Goal: Information Seeking & Learning: Learn about a topic

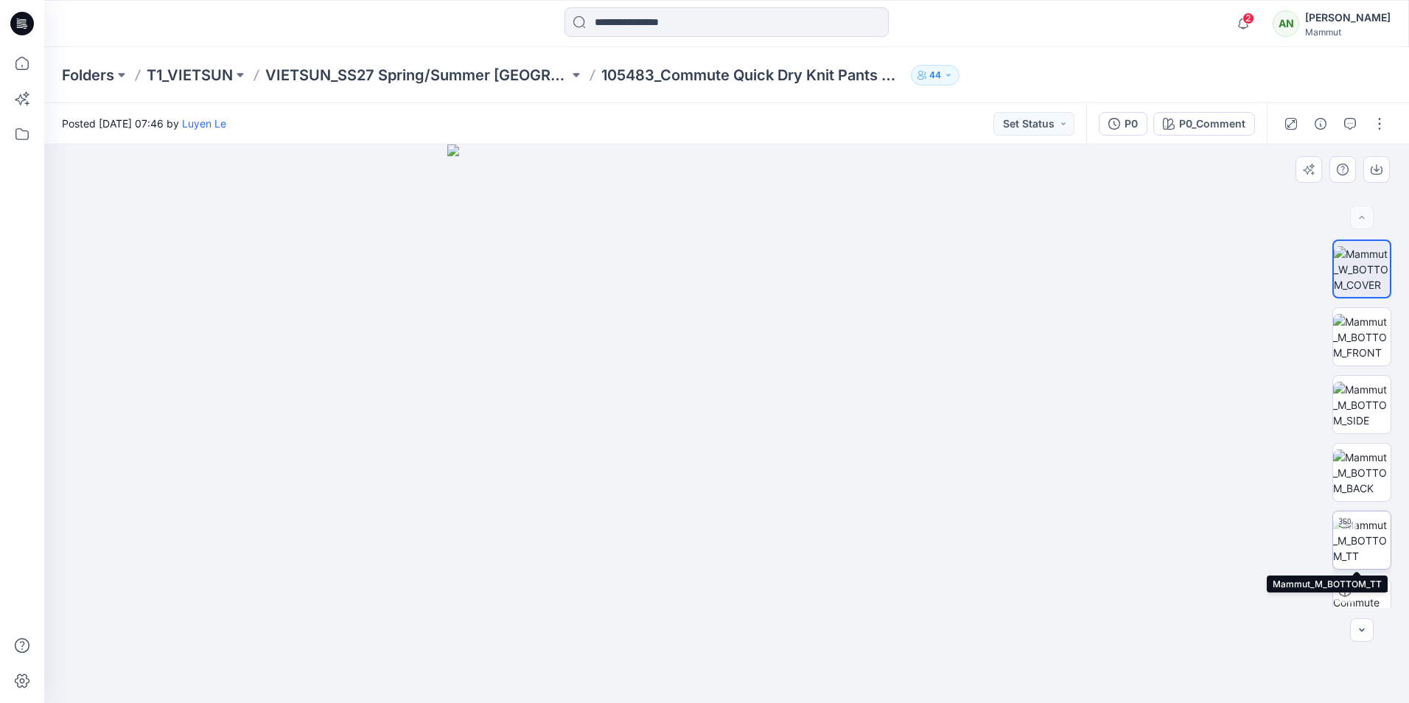
click at [1361, 534] on img at bounding box center [1361, 540] width 57 height 46
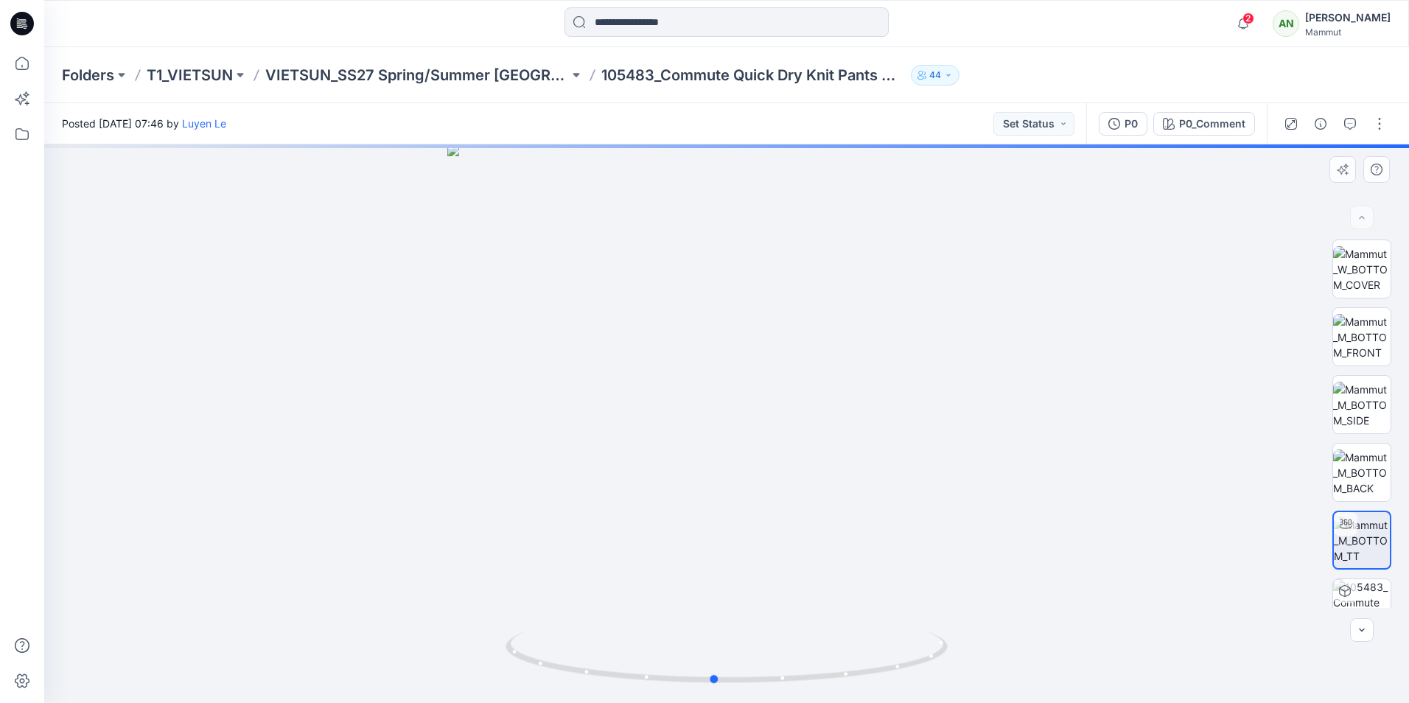
drag, startPoint x: 728, startPoint y: 684, endPoint x: 1158, endPoint y: 625, distance: 433.7
click at [1158, 625] on div at bounding box center [726, 423] width 1365 height 559
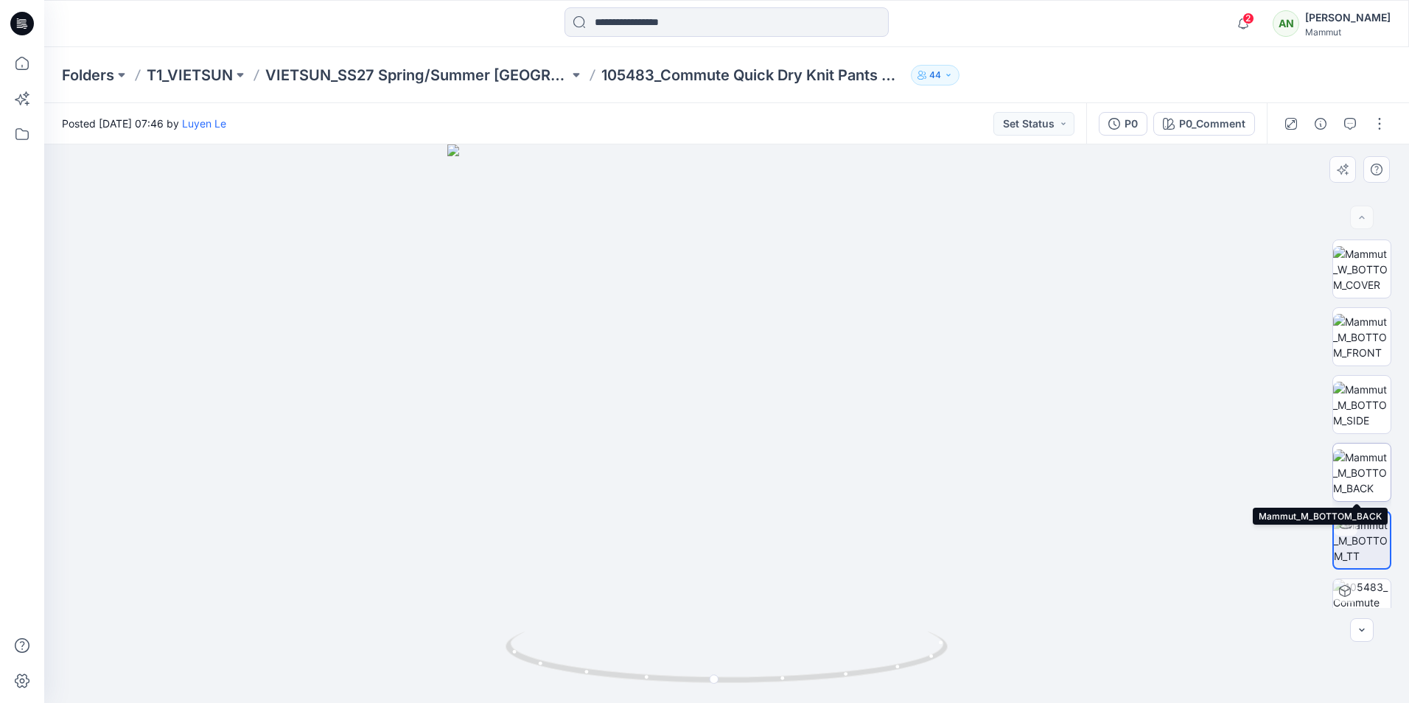
click at [1349, 466] on img at bounding box center [1361, 473] width 57 height 46
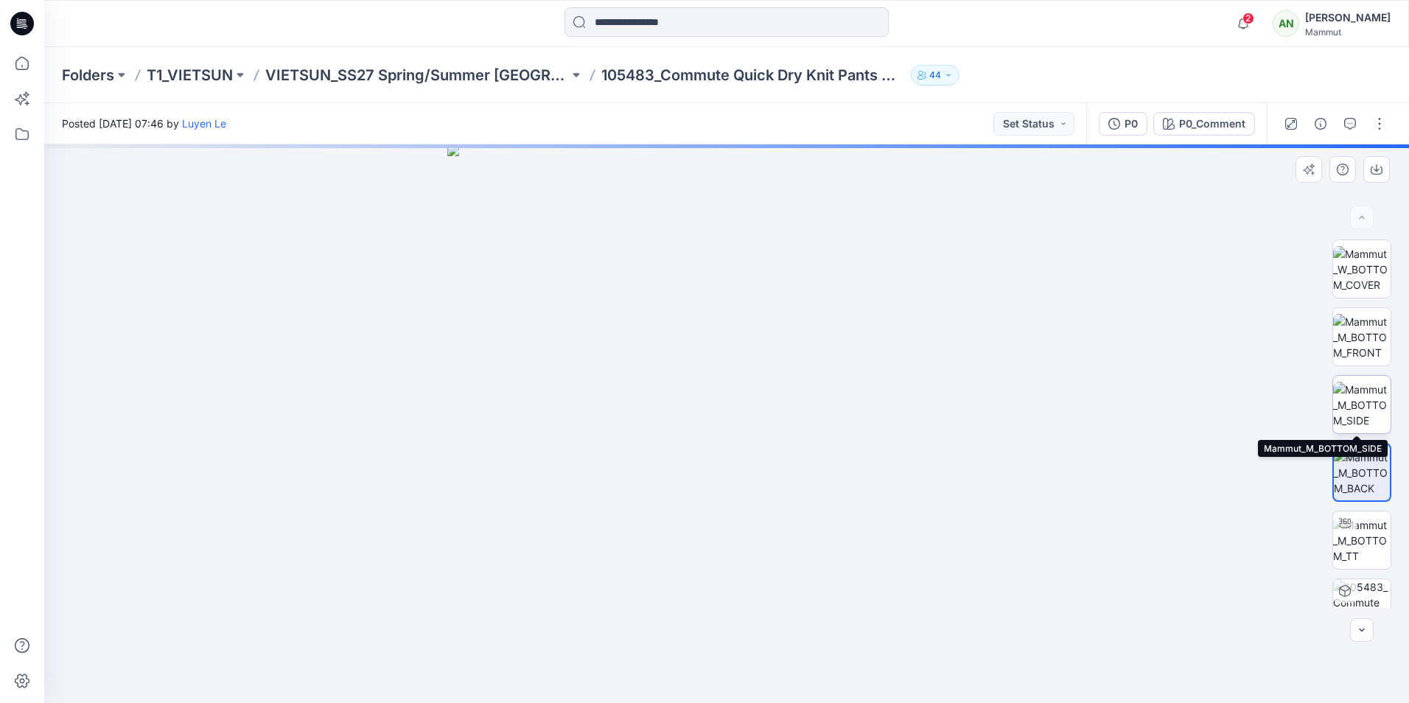
click at [1363, 393] on img at bounding box center [1361, 405] width 57 height 46
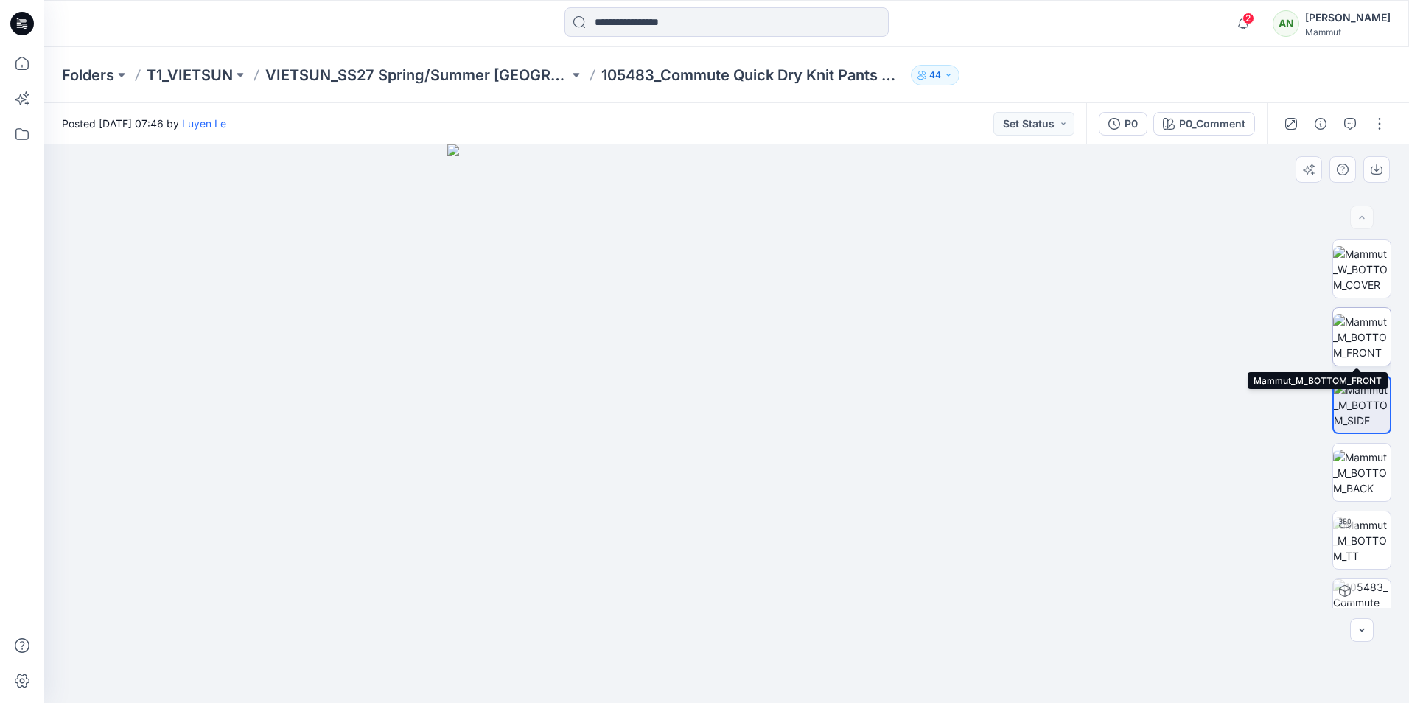
click at [1375, 328] on img at bounding box center [1361, 337] width 57 height 46
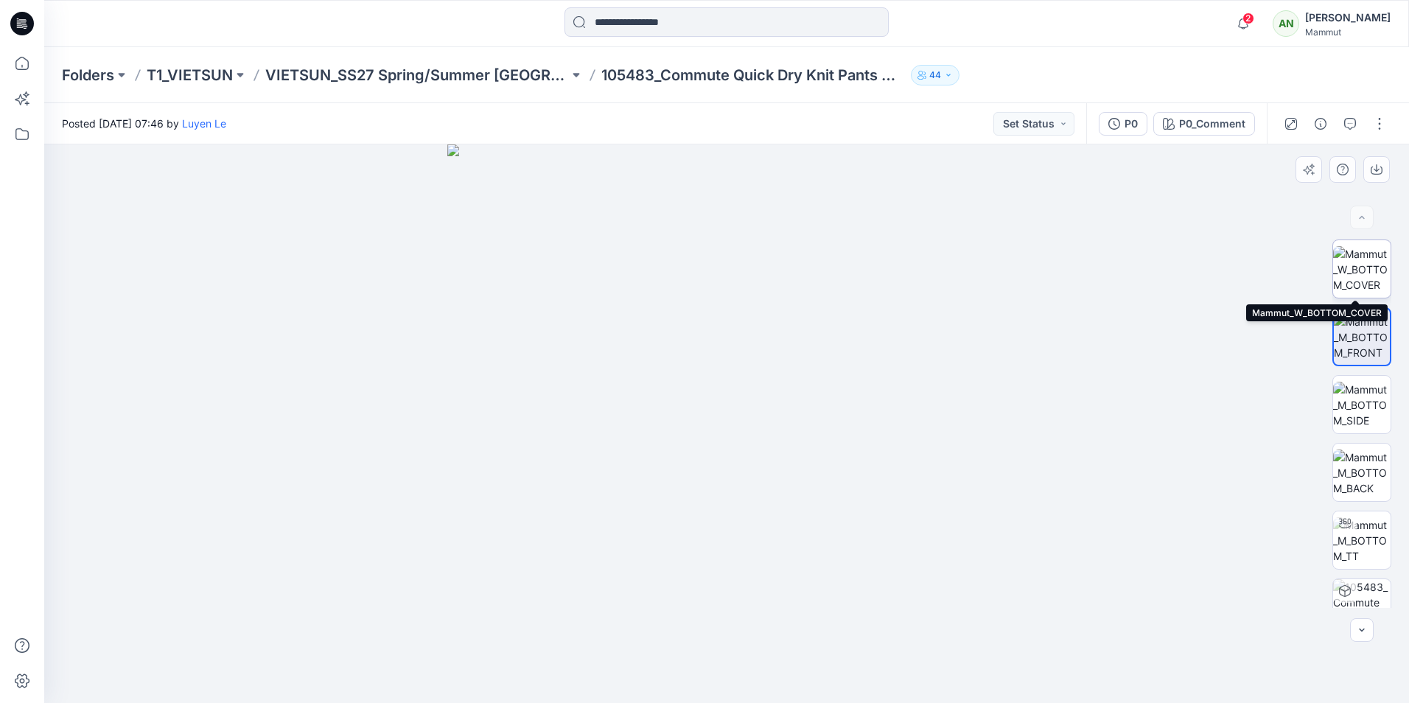
click at [1375, 269] on img at bounding box center [1361, 269] width 57 height 46
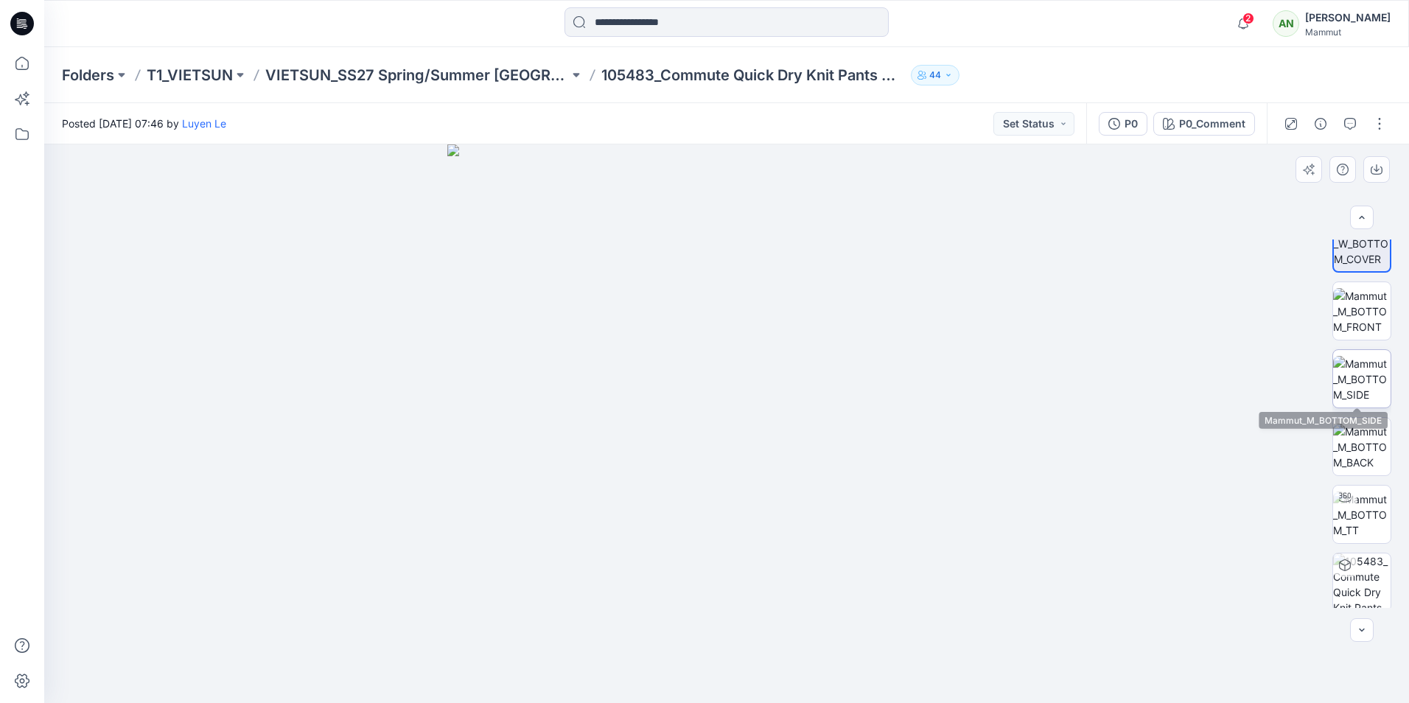
scroll to position [29, 0]
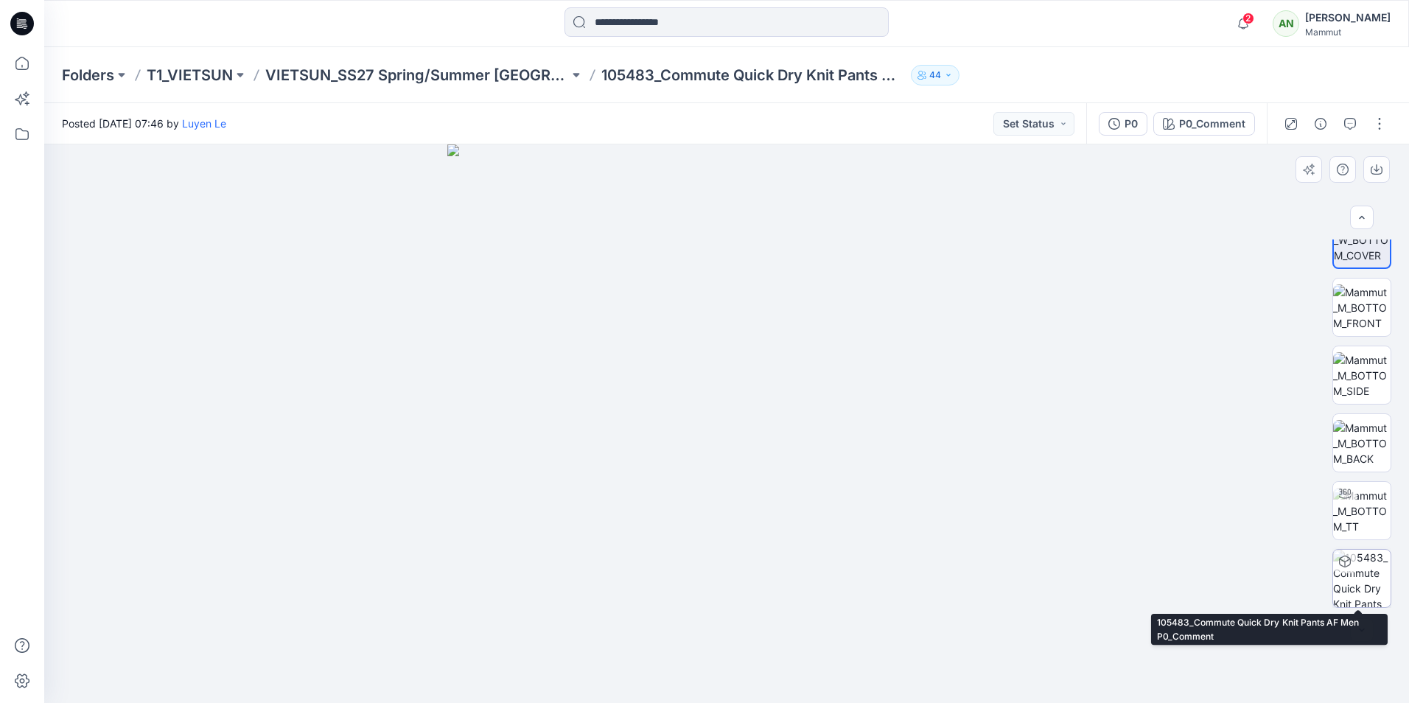
click at [1363, 570] on img at bounding box center [1361, 578] width 57 height 57
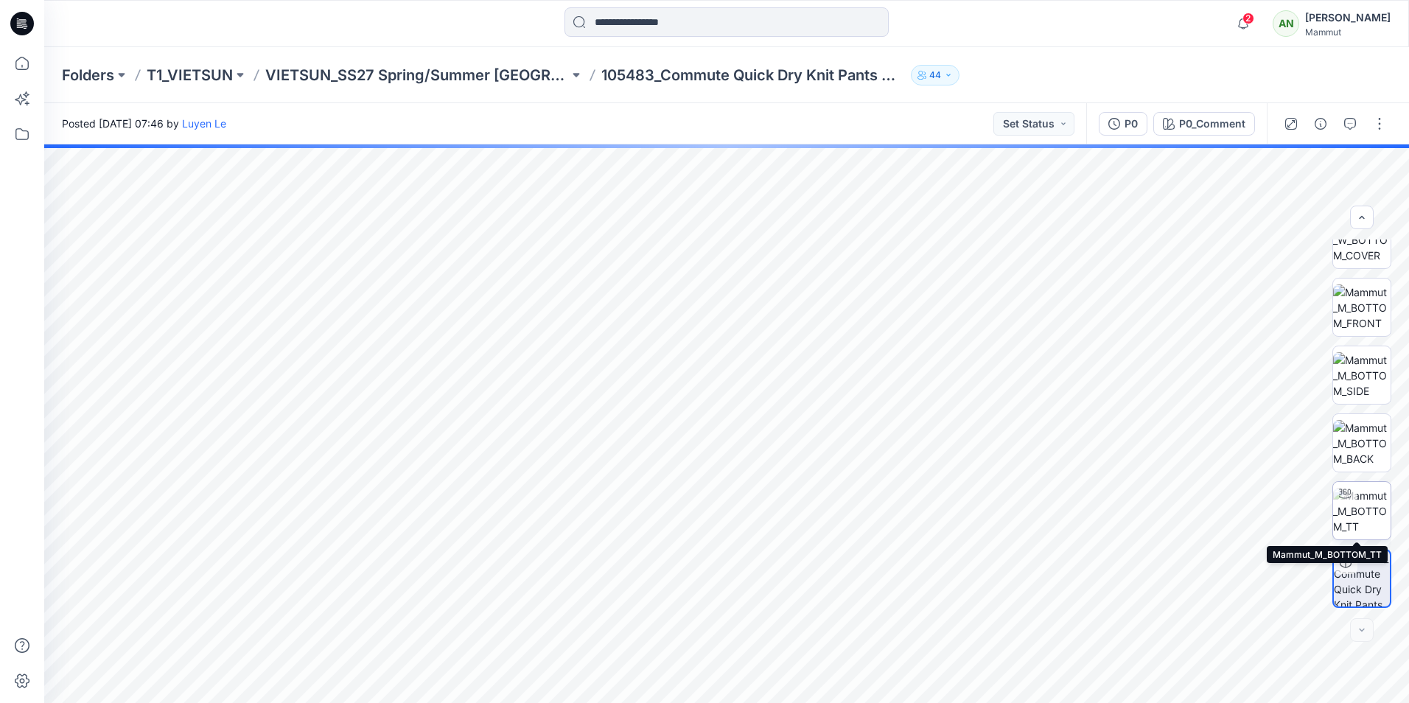
click at [1366, 517] on img at bounding box center [1361, 511] width 57 height 46
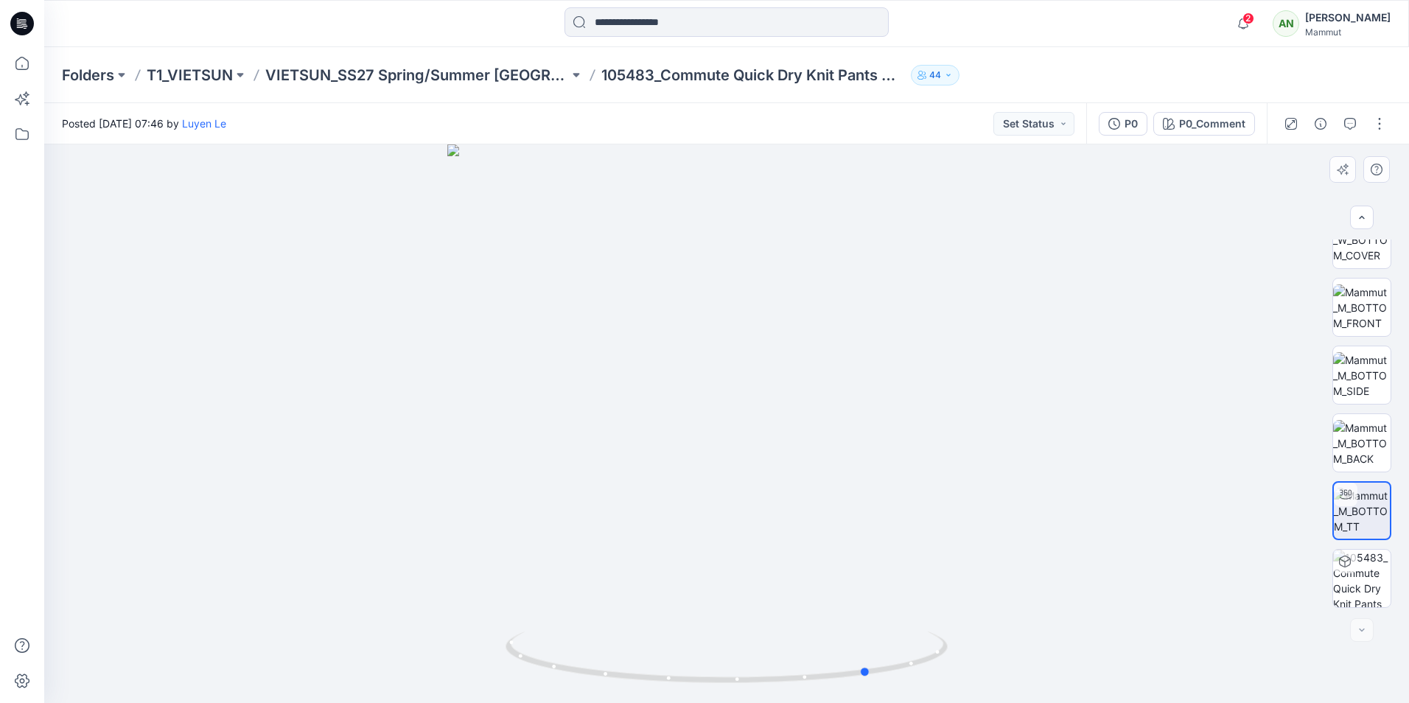
drag, startPoint x: 731, startPoint y: 682, endPoint x: 781, endPoint y: 534, distance: 156.9
click at [870, 668] on icon at bounding box center [729, 659] width 446 height 55
drag, startPoint x: 865, startPoint y: 677, endPoint x: 932, endPoint y: 671, distance: 67.3
click at [932, 671] on icon at bounding box center [729, 659] width 446 height 55
drag, startPoint x: 750, startPoint y: 315, endPoint x: 878, endPoint y: 330, distance: 129.2
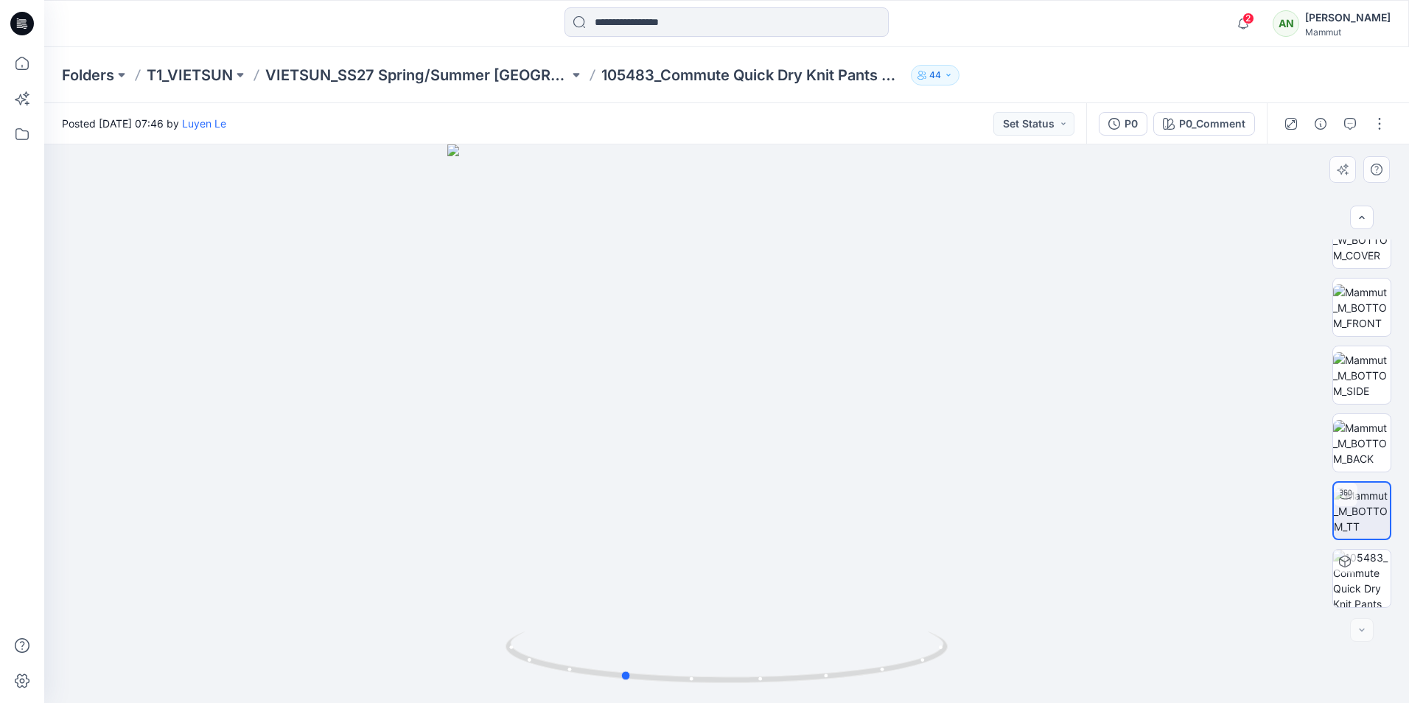
click at [878, 330] on div at bounding box center [726, 423] width 1365 height 559
drag, startPoint x: 823, startPoint y: 469, endPoint x: 741, endPoint y: 455, distance: 83.7
click at [741, 461] on div at bounding box center [726, 423] width 1365 height 559
drag, startPoint x: 795, startPoint y: 220, endPoint x: 788, endPoint y: 404, distance: 184.4
click at [788, 404] on img at bounding box center [726, 365] width 1161 height 676
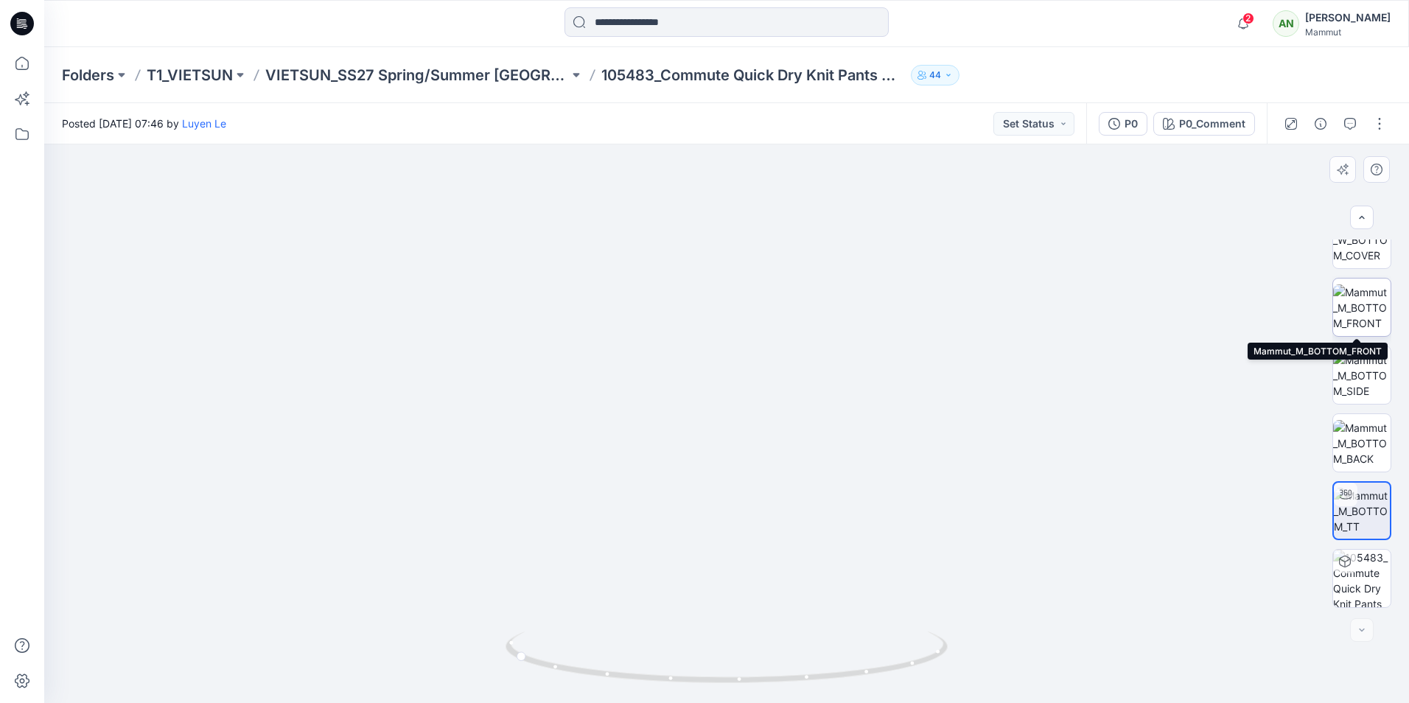
click at [1354, 302] on img at bounding box center [1361, 307] width 57 height 46
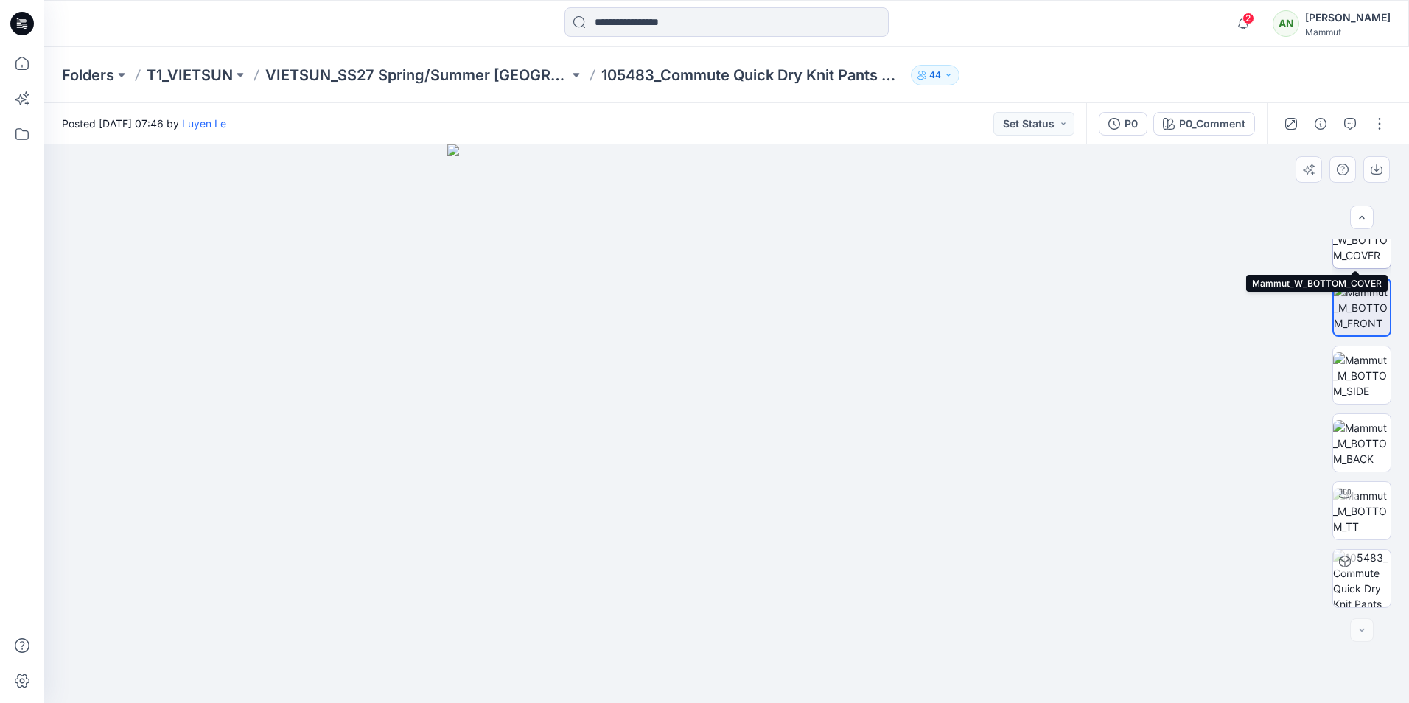
click at [1360, 252] on img at bounding box center [1361, 240] width 57 height 46
drag, startPoint x: 725, startPoint y: 272, endPoint x: 688, endPoint y: 444, distance: 176.2
click at [688, 444] on img at bounding box center [727, 373] width 1106 height 660
click at [472, 74] on p "VIETSUN_SS27 Spring/Summer [GEOGRAPHIC_DATA]" at bounding box center [417, 75] width 304 height 21
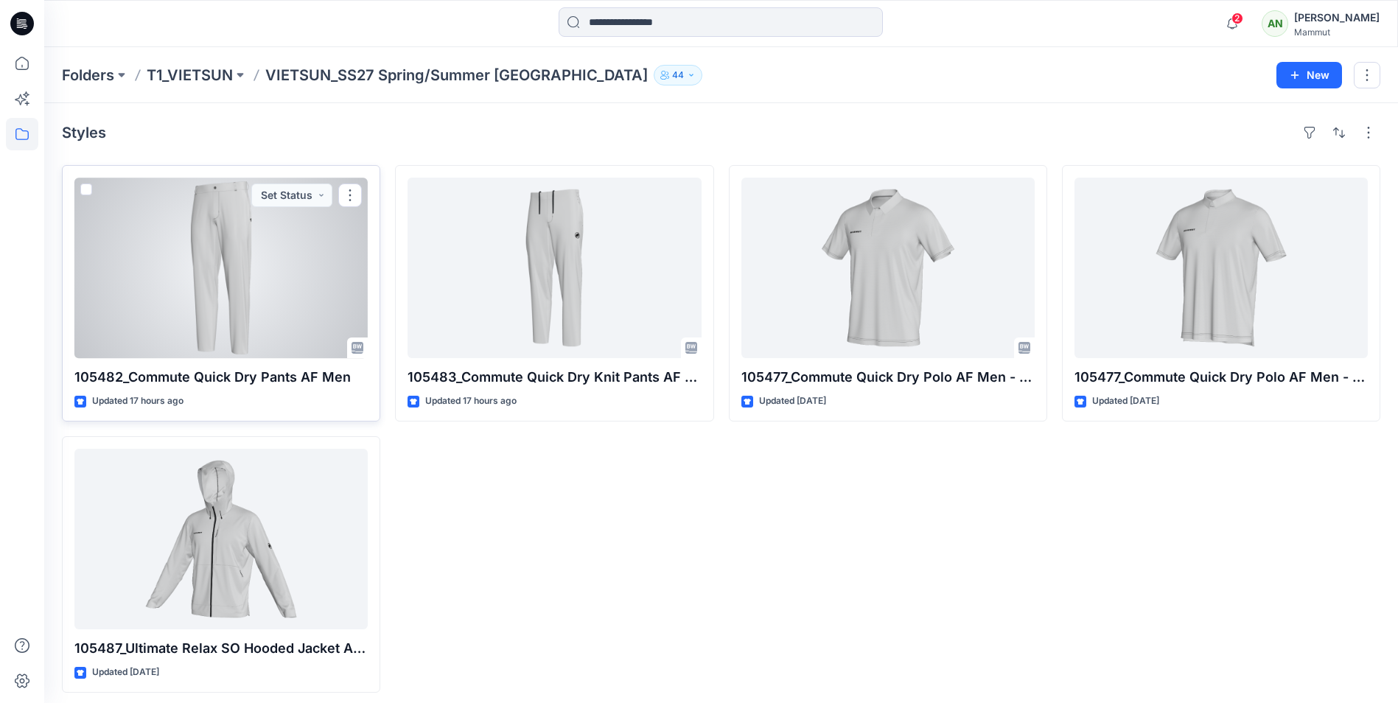
click at [153, 241] on div at bounding box center [220, 268] width 293 height 181
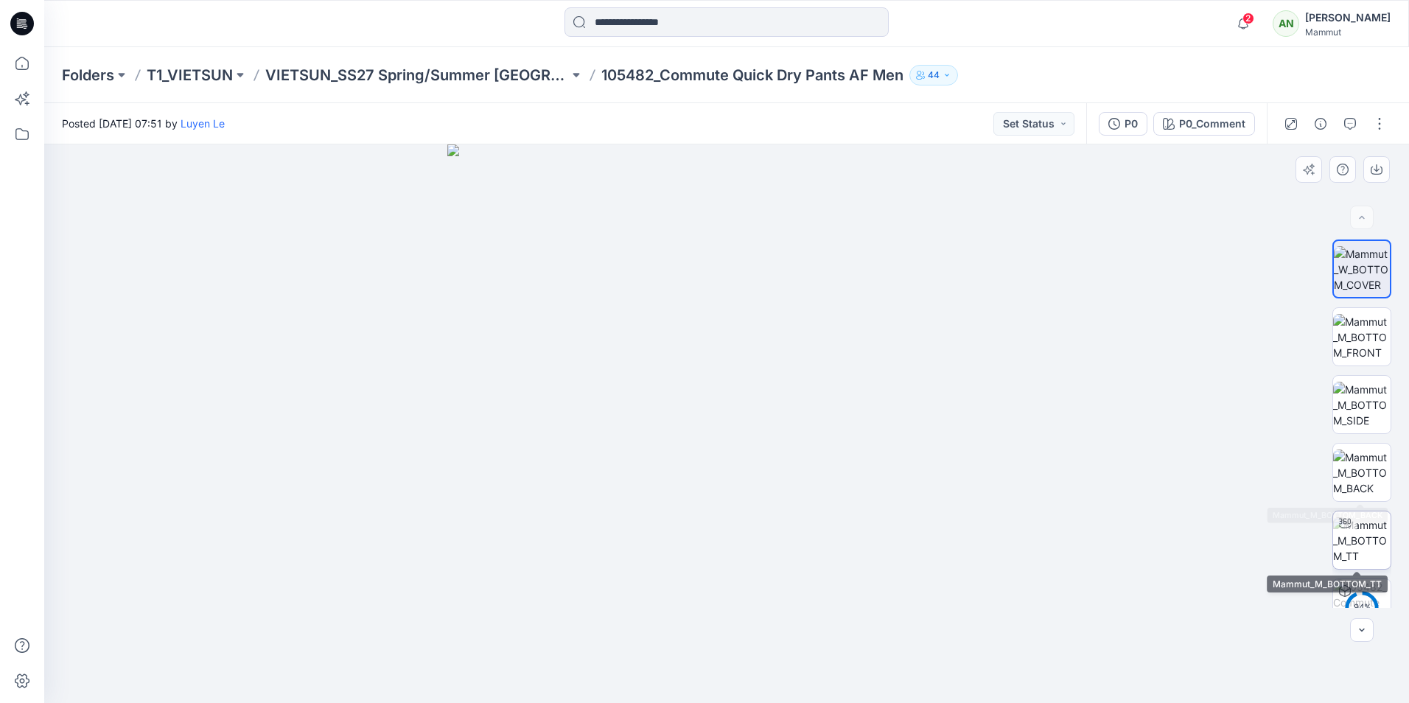
click at [1350, 528] on div at bounding box center [1345, 524] width 24 height 24
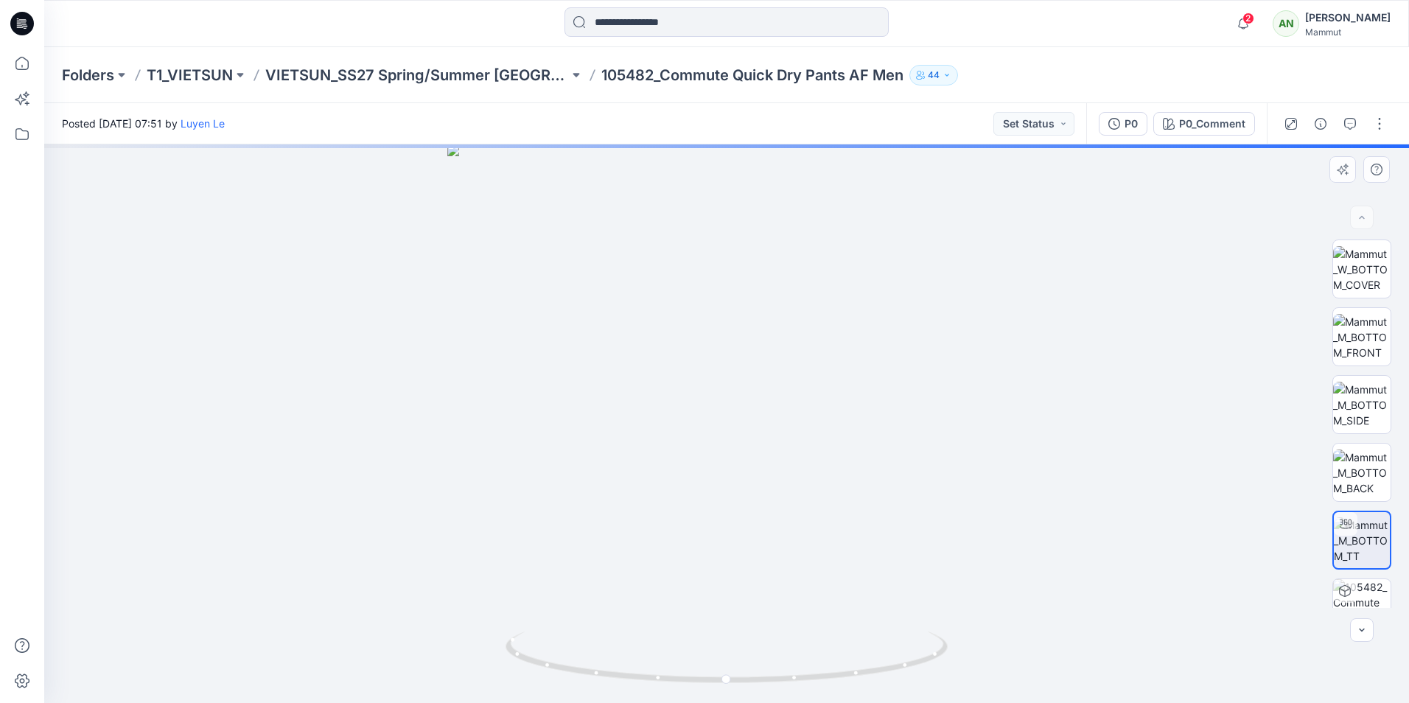
click at [431, 391] on div at bounding box center [726, 423] width 1365 height 559
drag, startPoint x: 727, startPoint y: 682, endPoint x: 867, endPoint y: 646, distance: 144.4
click at [867, 646] on icon at bounding box center [729, 659] width 446 height 55
drag, startPoint x: 716, startPoint y: 198, endPoint x: 708, endPoint y: 299, distance: 102.1
click at [708, 299] on img at bounding box center [726, 403] width 759 height 600
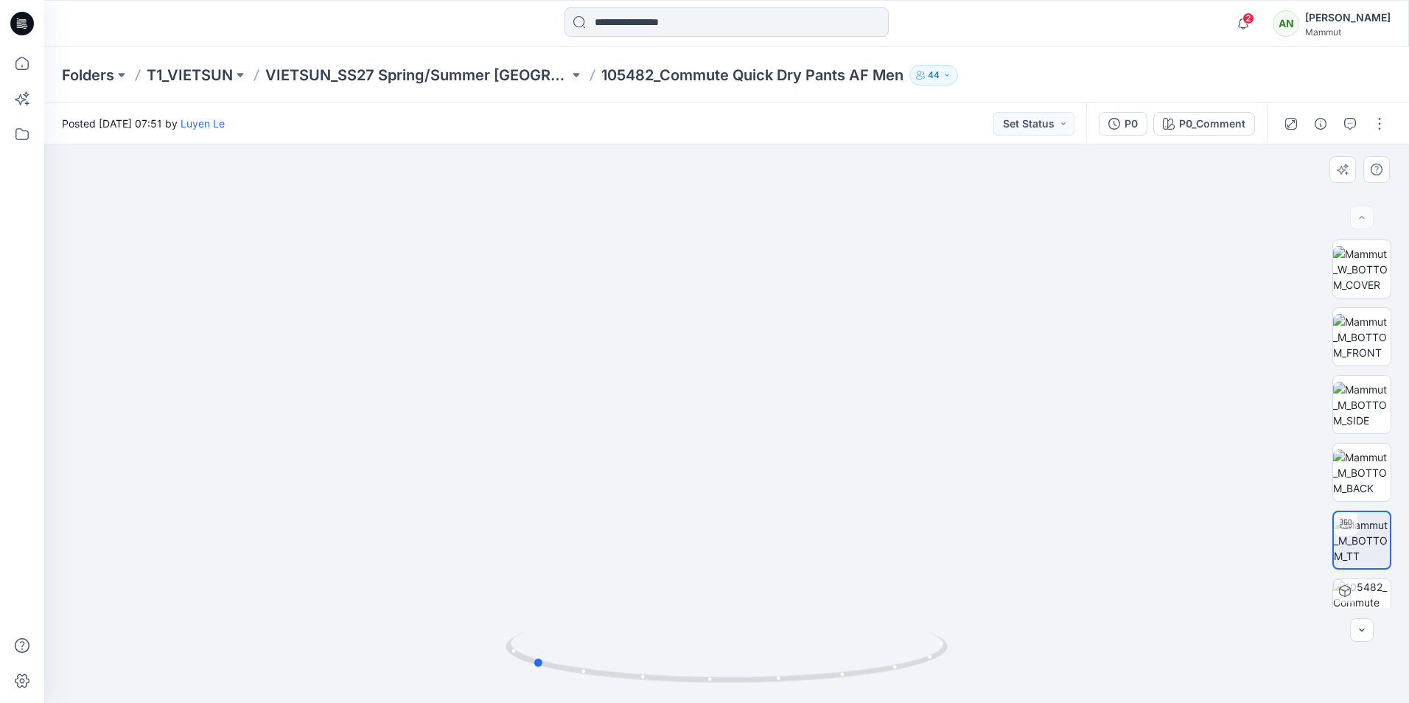
drag, startPoint x: 865, startPoint y: 677, endPoint x: 972, endPoint y: 664, distance: 108.4
click at [972, 664] on div at bounding box center [726, 423] width 1365 height 559
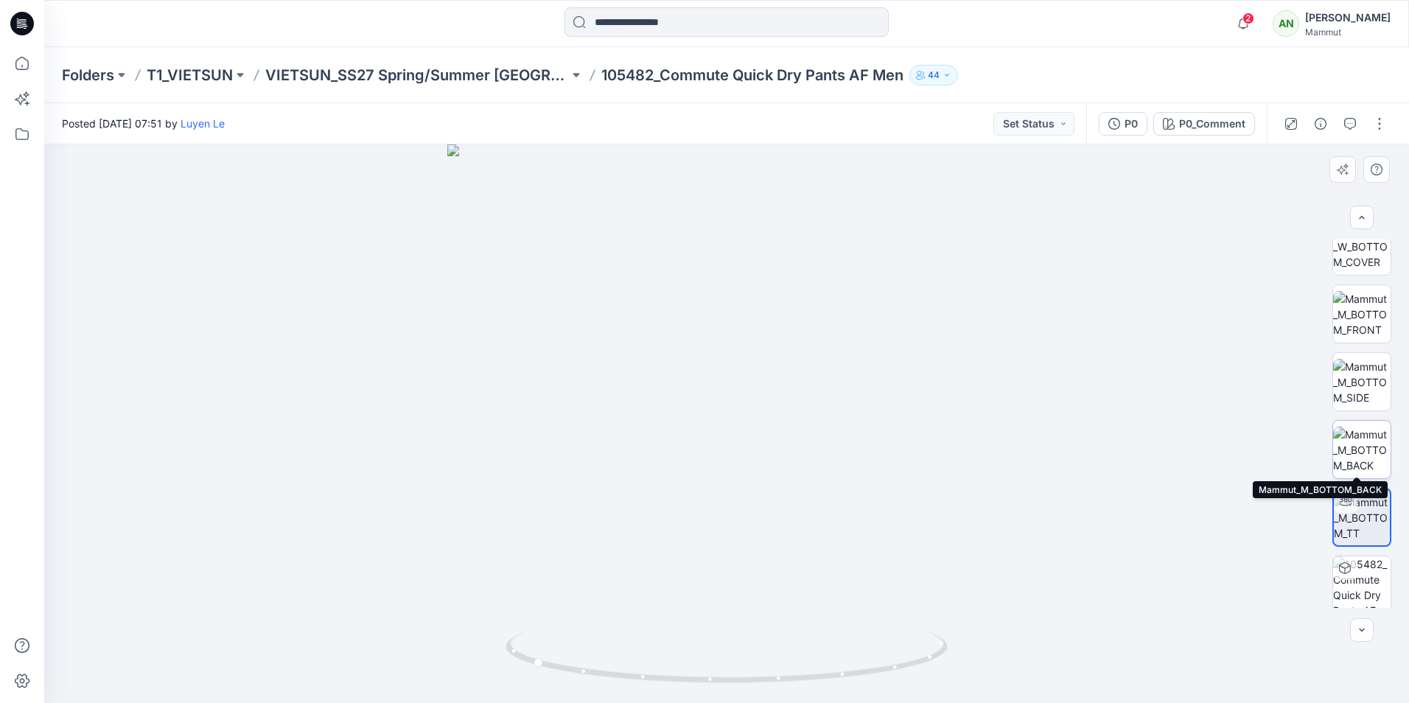
scroll to position [29, 0]
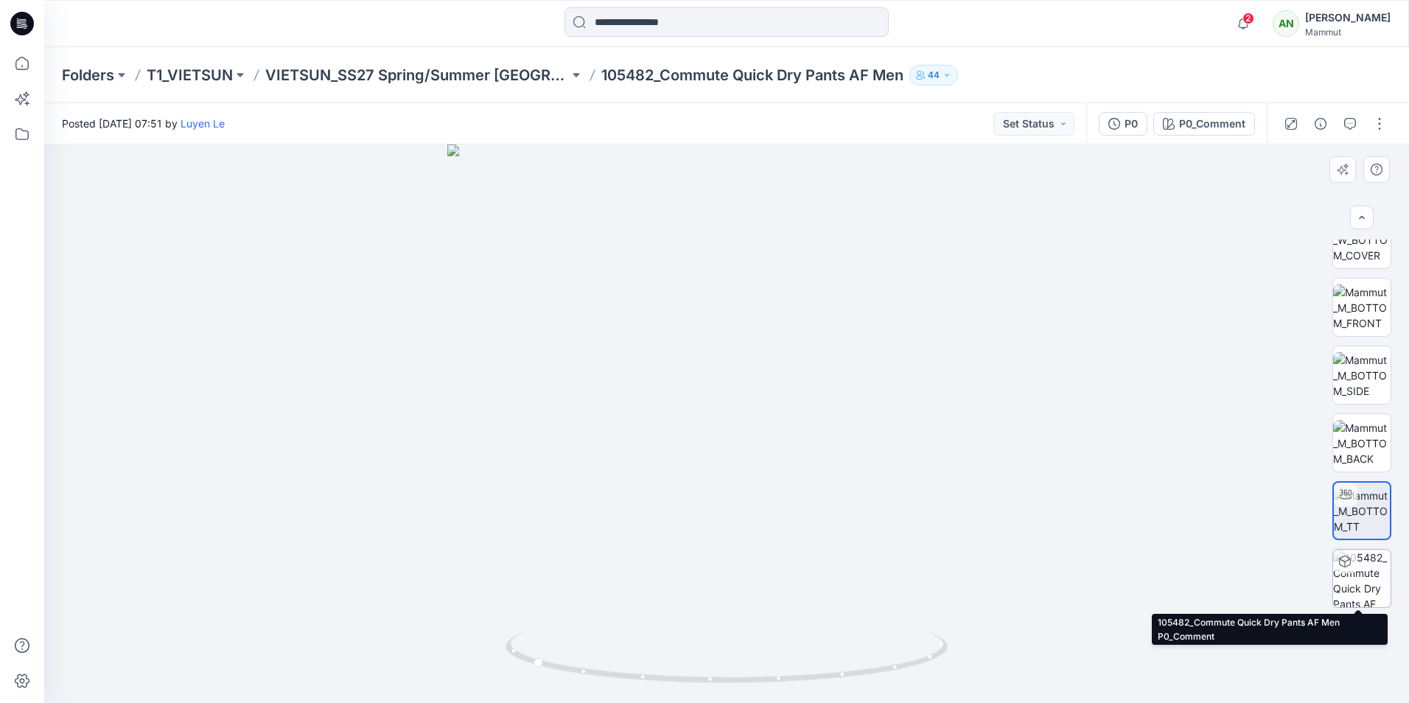
click at [1359, 569] on img at bounding box center [1361, 578] width 57 height 57
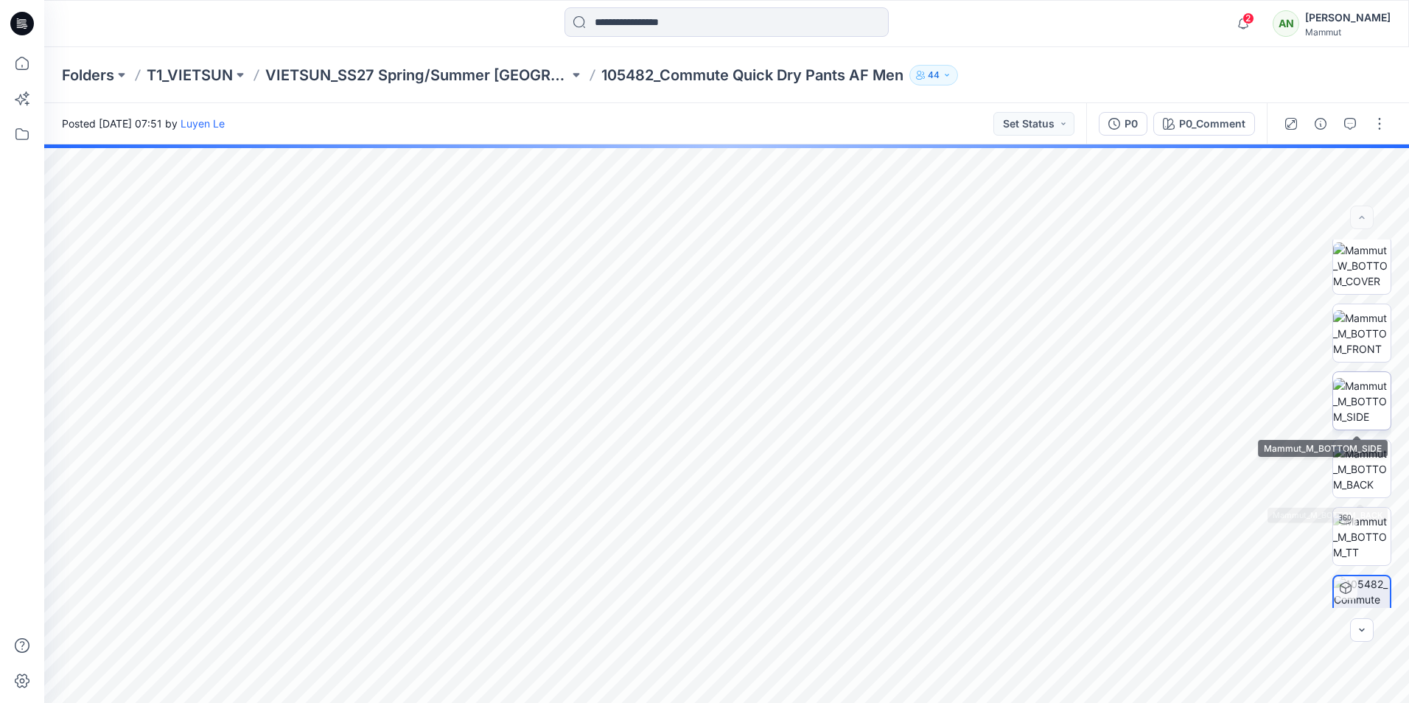
scroll to position [0, 0]
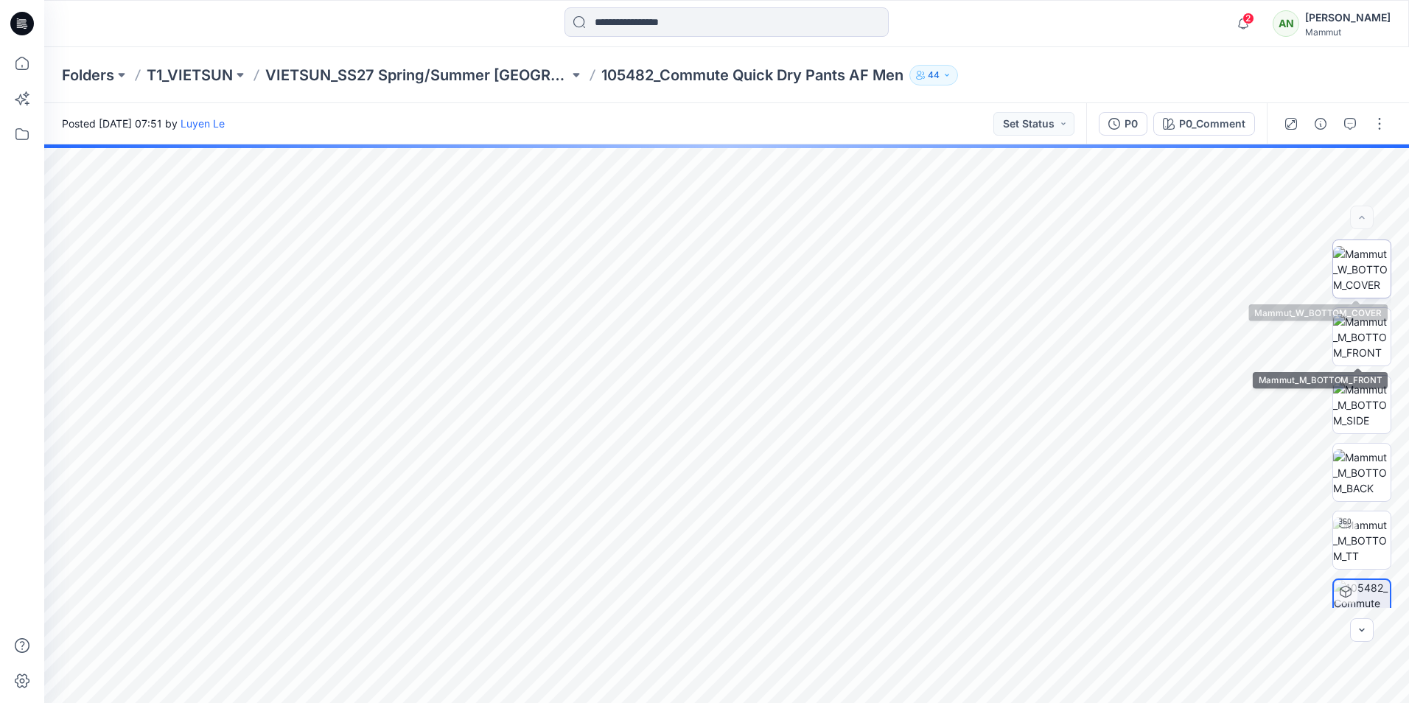
click at [1364, 269] on img at bounding box center [1361, 269] width 57 height 46
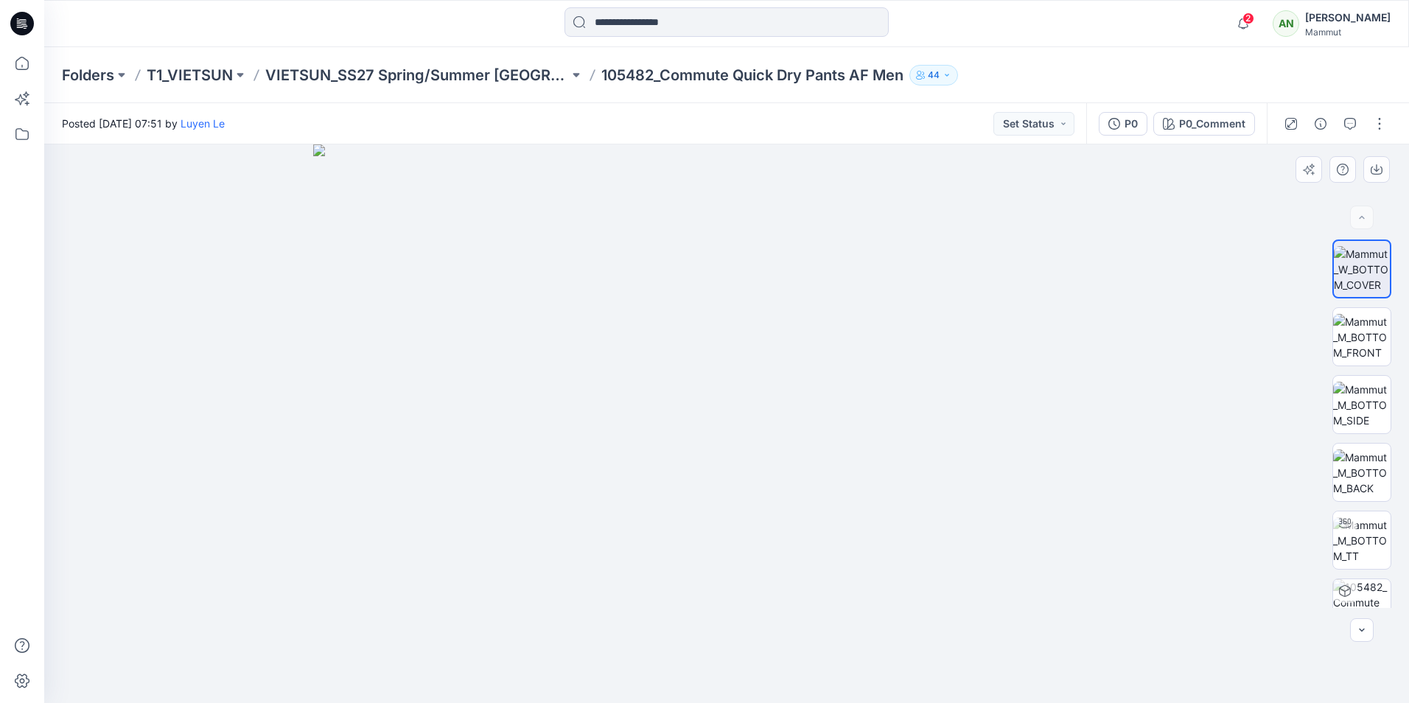
drag, startPoint x: 714, startPoint y: 195, endPoint x: 680, endPoint y: 321, distance: 129.8
click at [697, 374] on img at bounding box center [726, 423] width 826 height 559
drag, startPoint x: 946, startPoint y: 401, endPoint x: 716, endPoint y: 464, distance: 237.8
click at [716, 464] on img at bounding box center [727, 422] width 1106 height 562
click at [1358, 400] on img at bounding box center [1361, 405] width 57 height 46
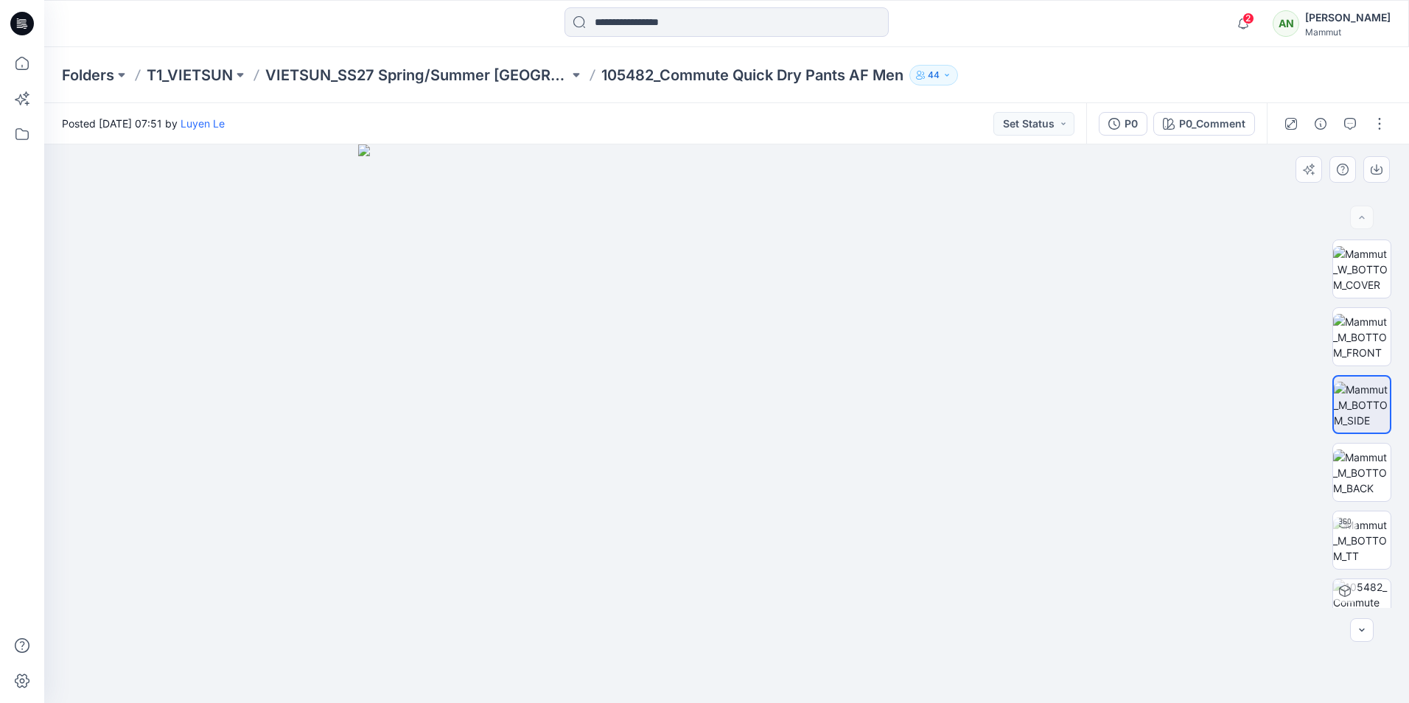
drag, startPoint x: 778, startPoint y: 219, endPoint x: 779, endPoint y: 322, distance: 103.2
click at [779, 322] on img at bounding box center [726, 423] width 737 height 559
